Goal: Task Accomplishment & Management: Manage account settings

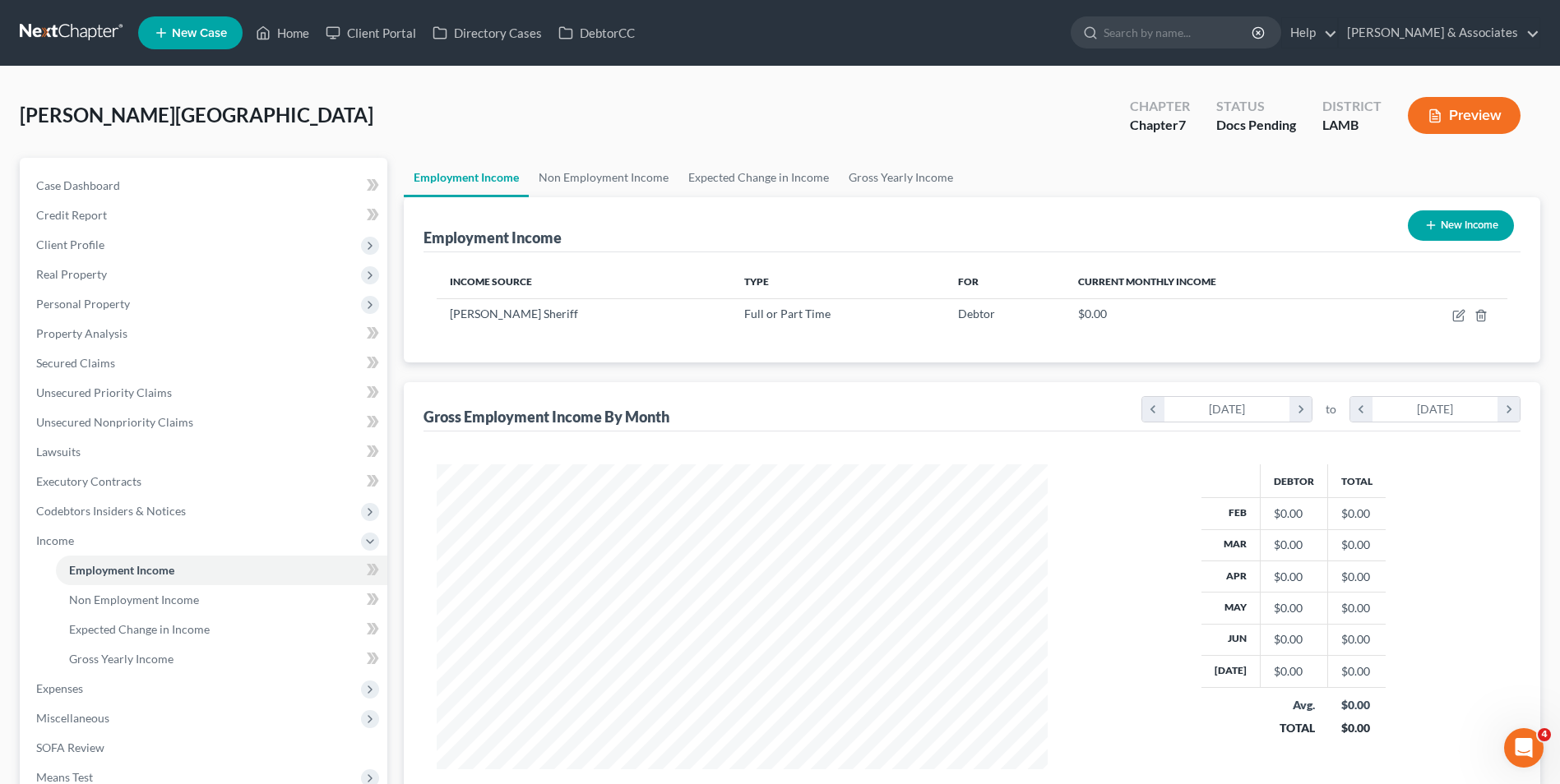
scroll to position [305, 643]
click at [310, 35] on link "Home" at bounding box center [282, 33] width 70 height 29
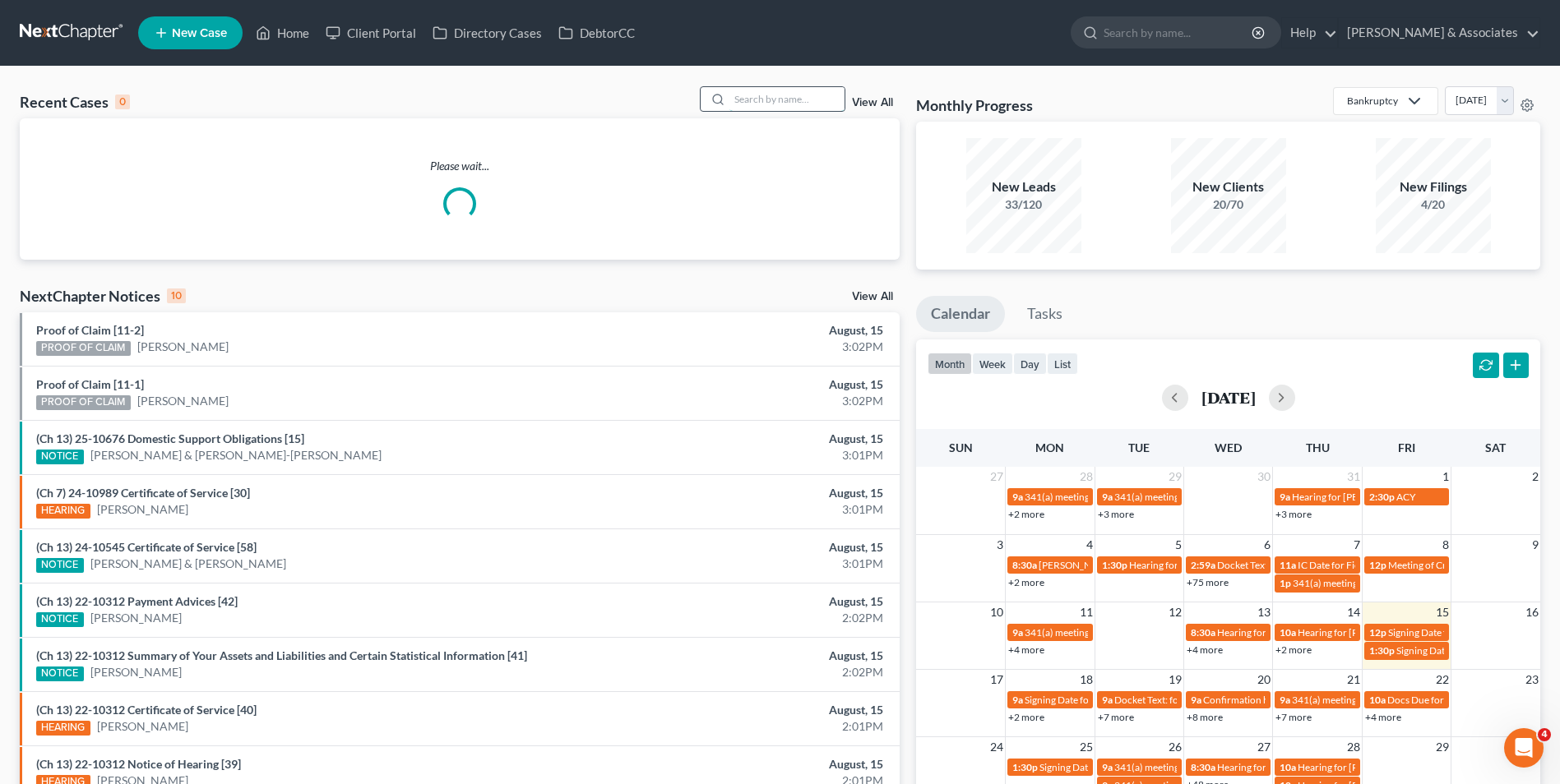
click at [813, 104] on input "search" at bounding box center [786, 99] width 116 height 24
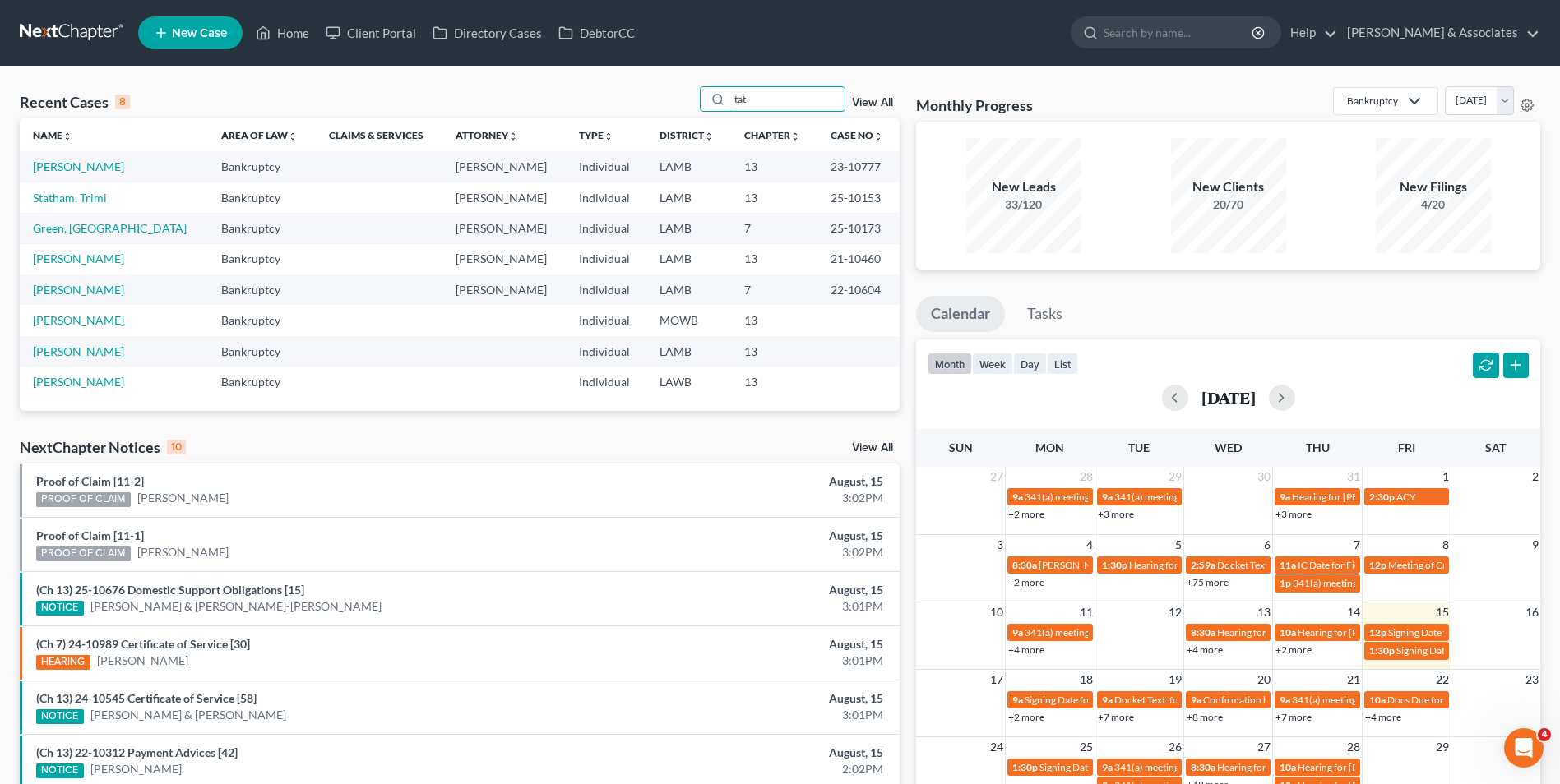
type input "tat"
click at [102, 175] on td "[PERSON_NAME]" at bounding box center [114, 166] width 188 height 30
click at [97, 171] on link "[PERSON_NAME]" at bounding box center [79, 166] width 91 height 14
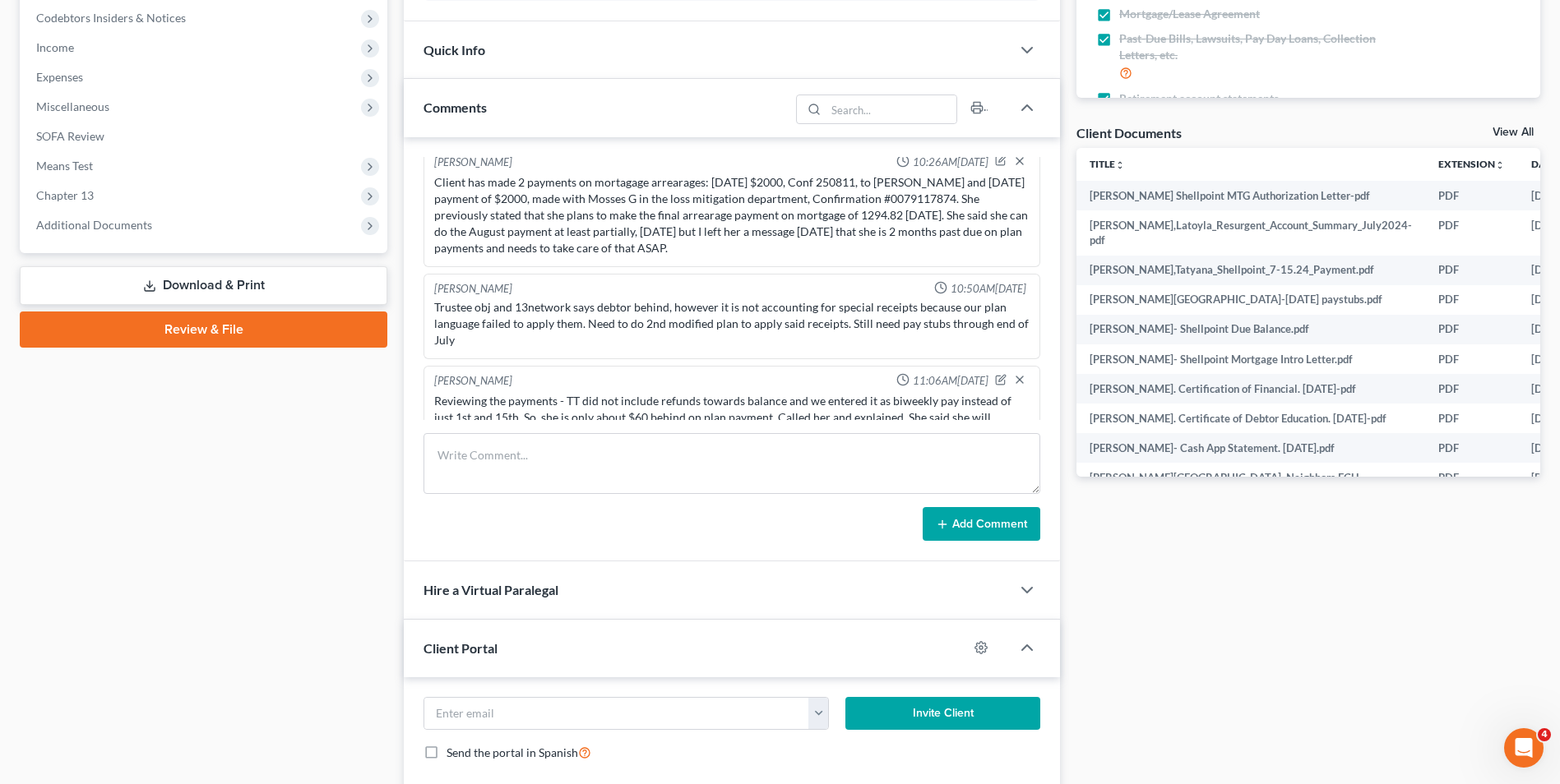
scroll to position [5346, 0]
click at [614, 470] on textarea at bounding box center [731, 463] width 616 height 61
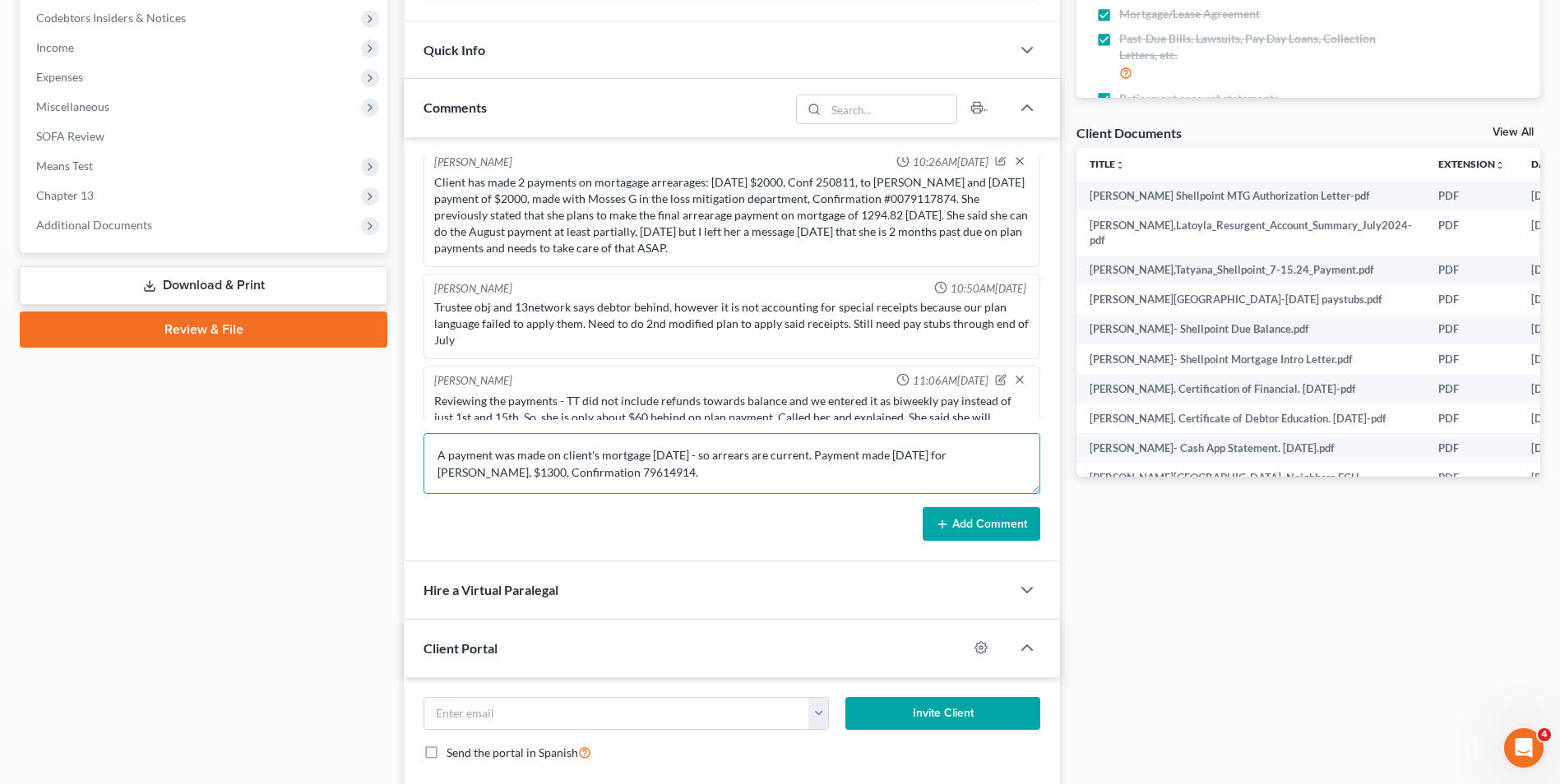
type textarea "A payment was made on client's mortgage [DATE] - so arrears are current. Paymen…"
click at [967, 531] on button "Add Comment" at bounding box center [980, 525] width 117 height 35
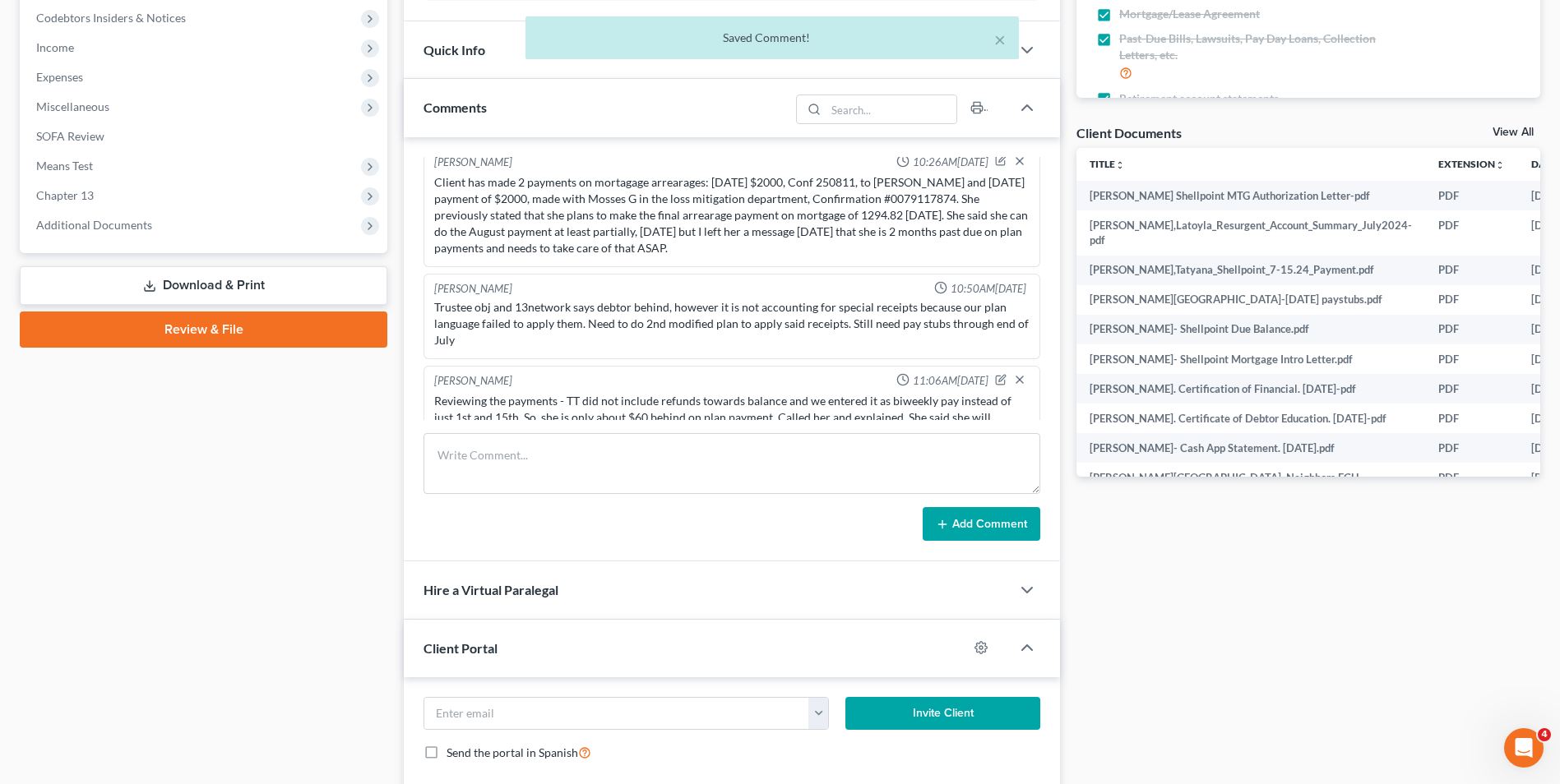
scroll to position [5647, 0]
